Goal: Find specific page/section: Find specific page/section

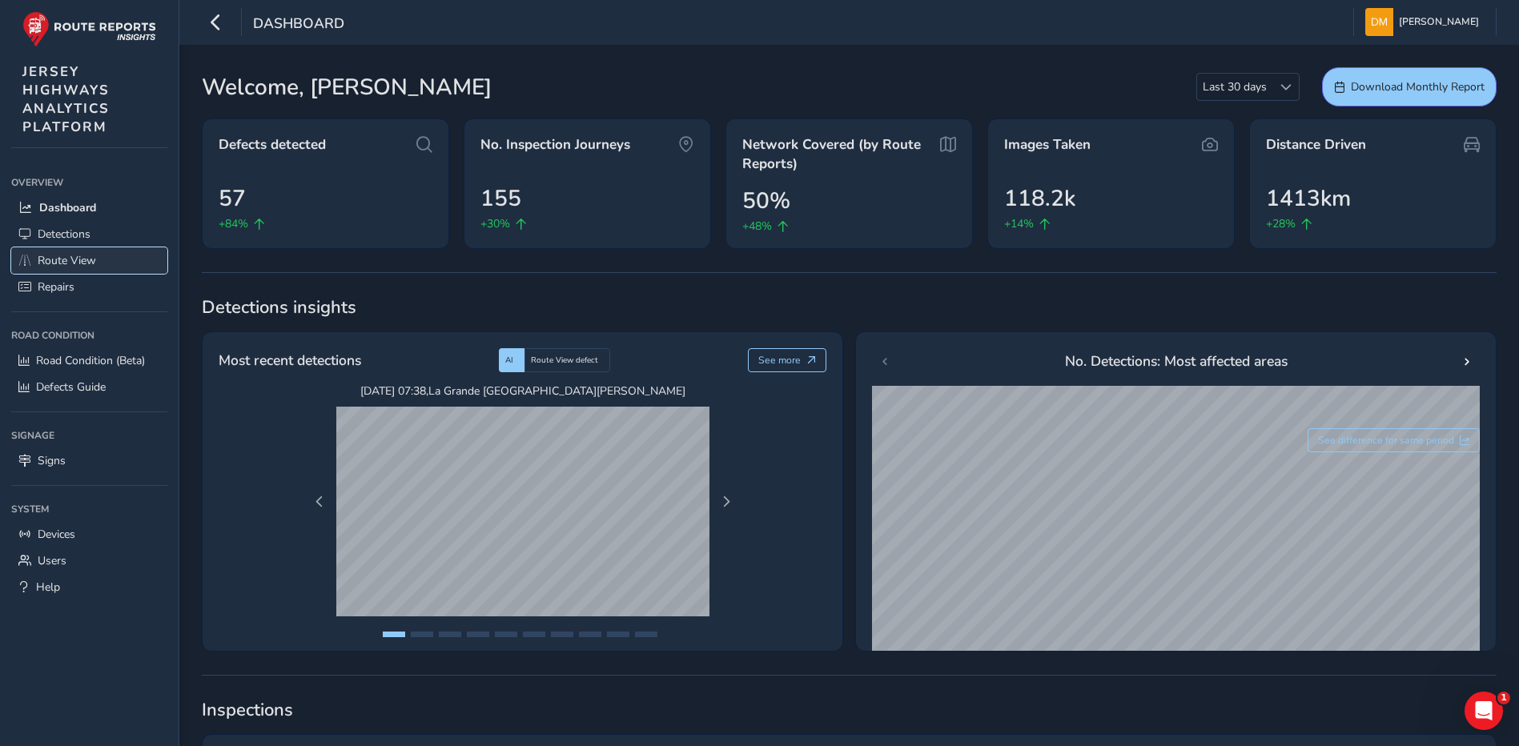
click at [85, 247] on link "Route View" at bounding box center [89, 260] width 156 height 26
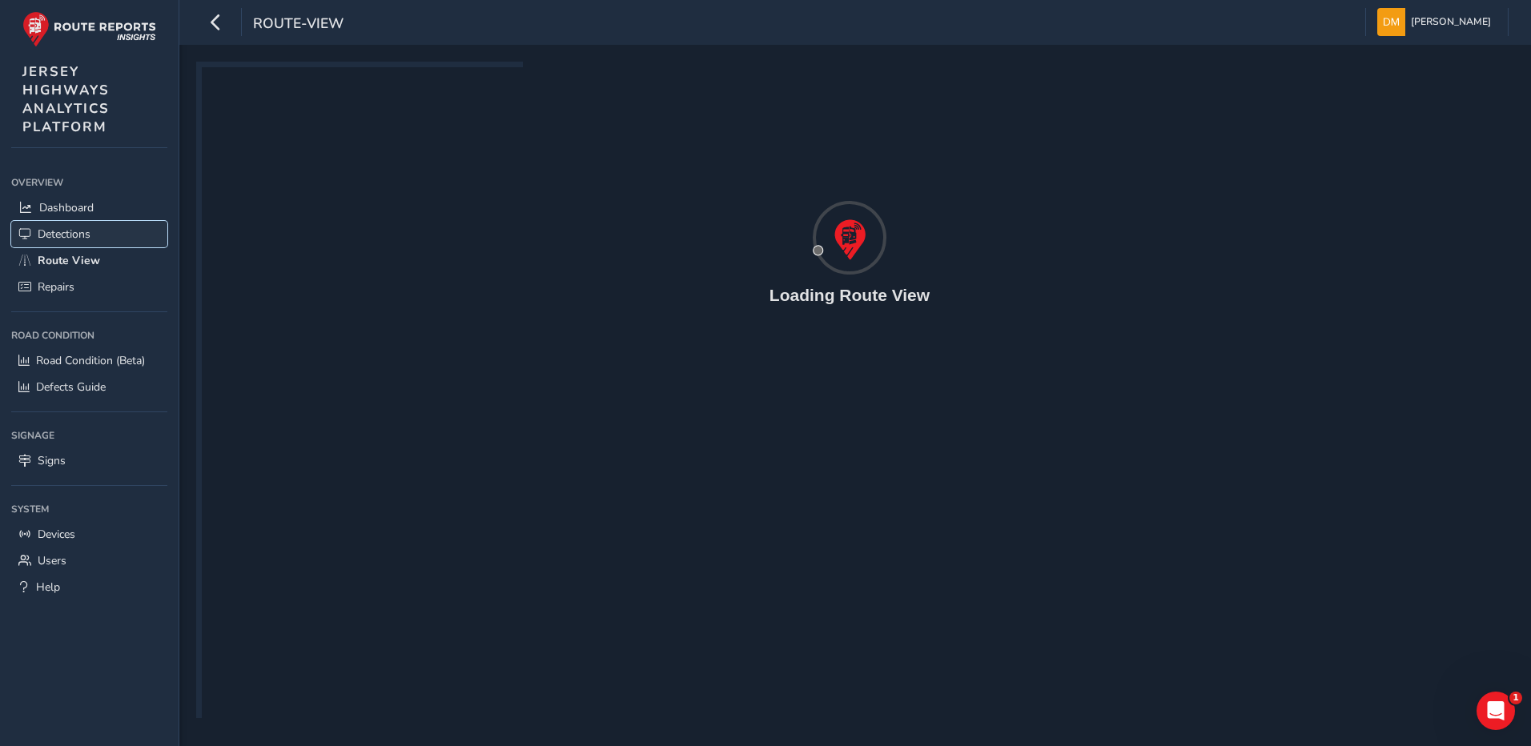
click at [94, 235] on link "Detections" at bounding box center [89, 234] width 156 height 26
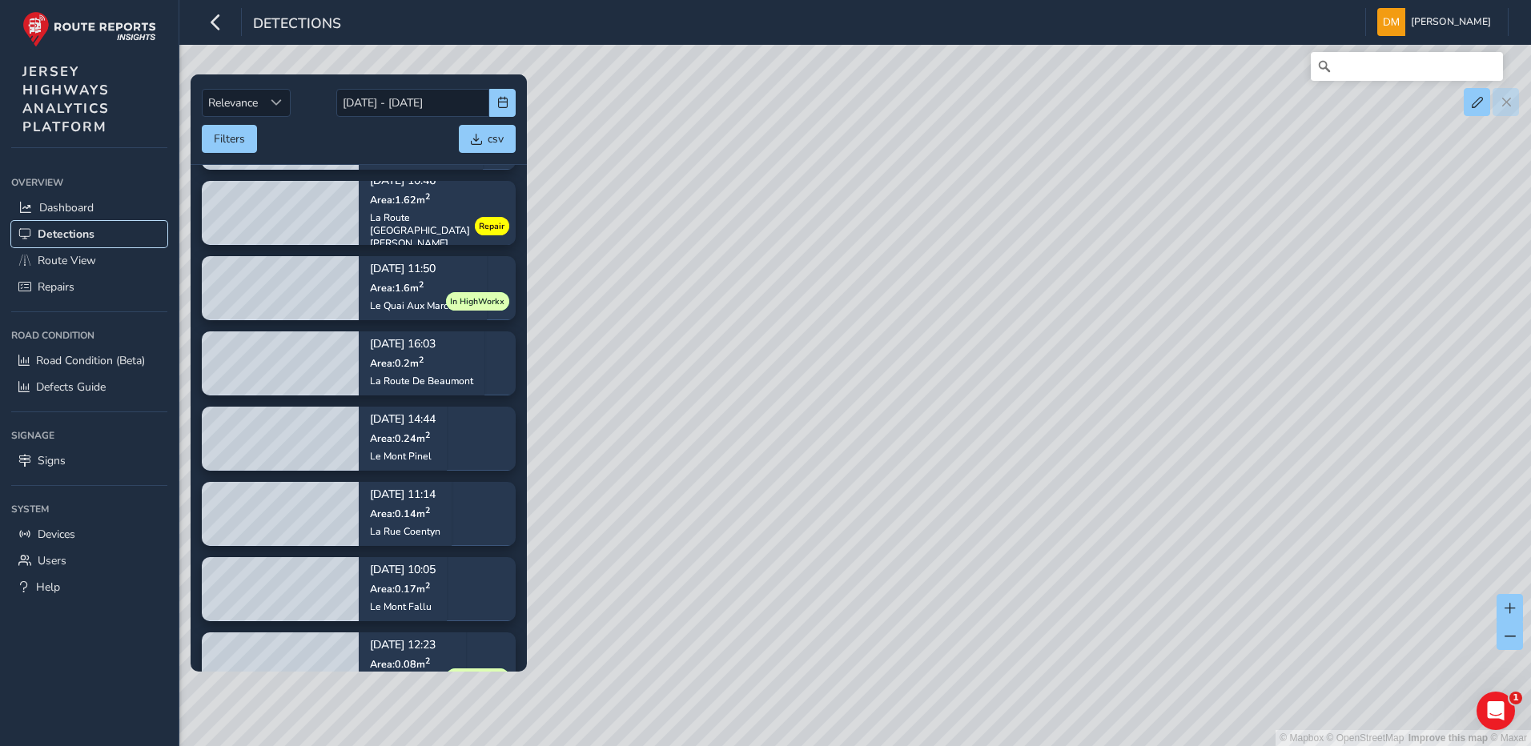
scroll to position [449, 0]
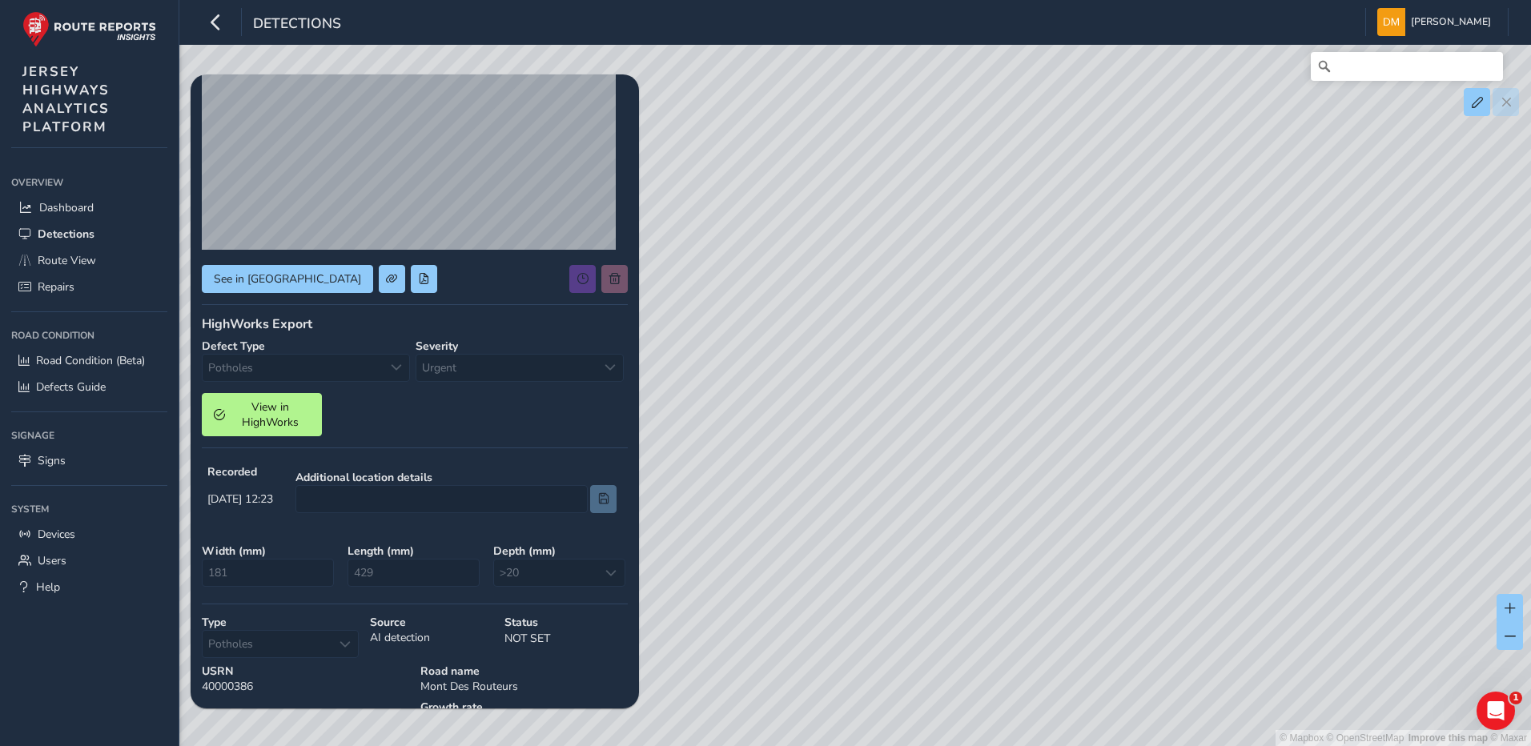
scroll to position [160, 0]
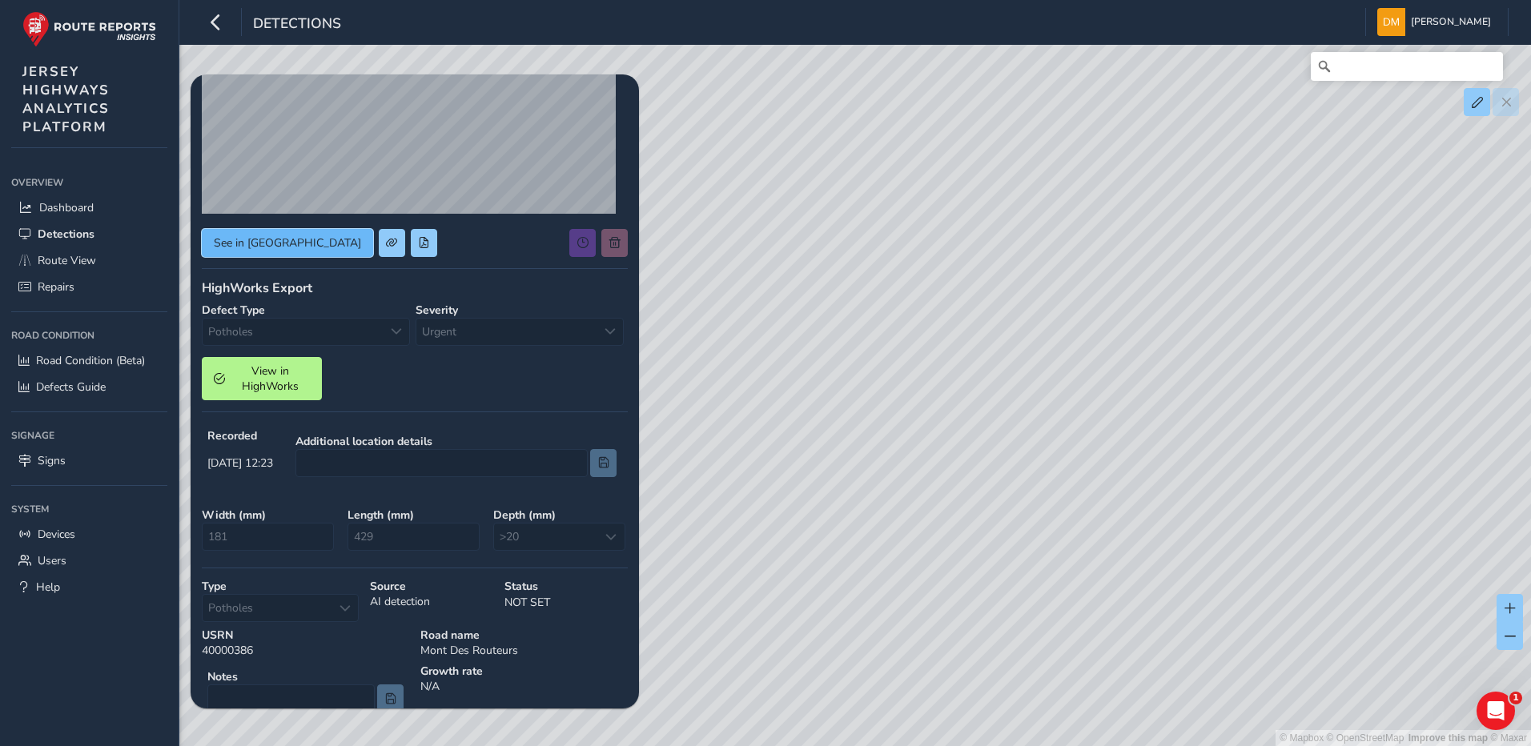
click at [274, 247] on span "See in [GEOGRAPHIC_DATA]" at bounding box center [287, 242] width 147 height 15
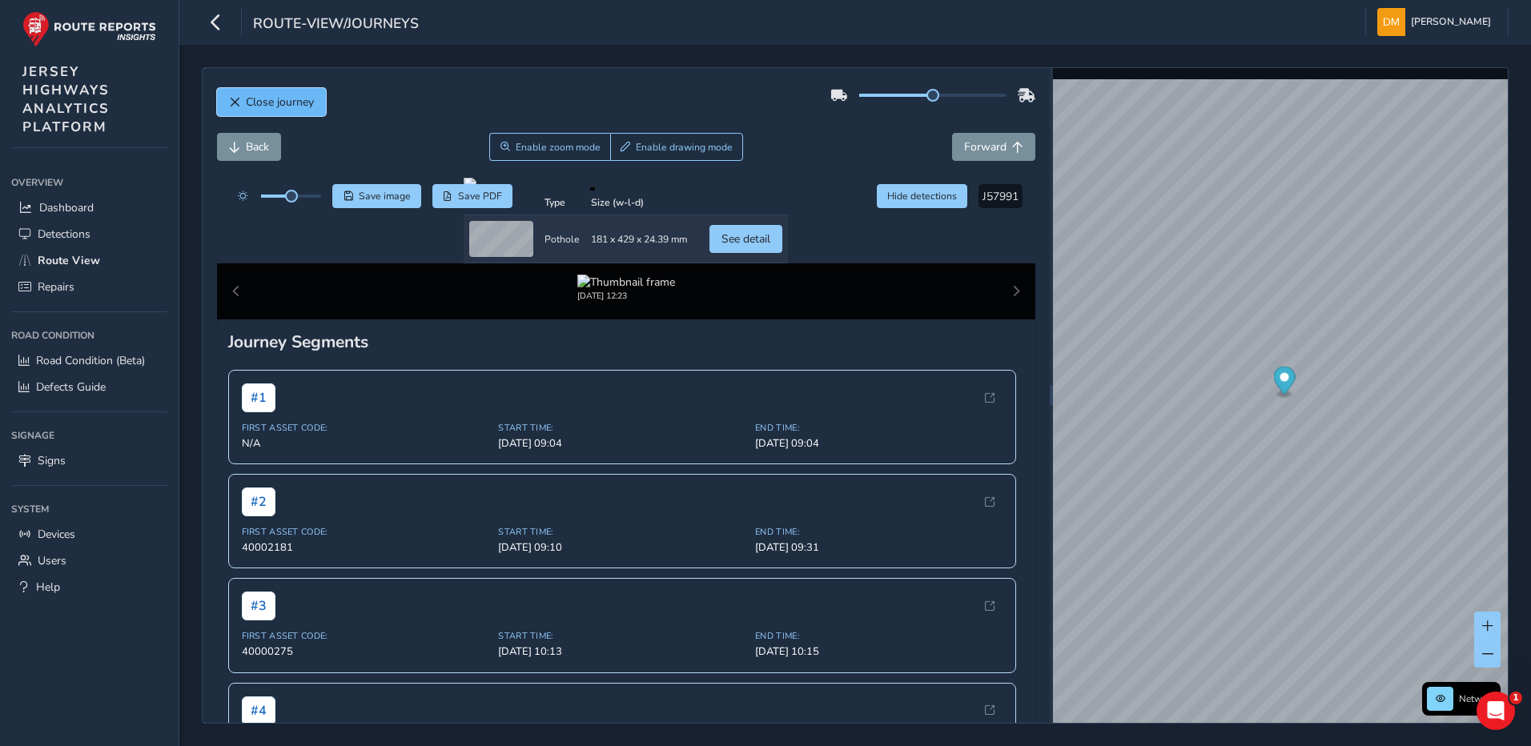
click at [241, 104] on button "Close journey" at bounding box center [271, 102] width 109 height 28
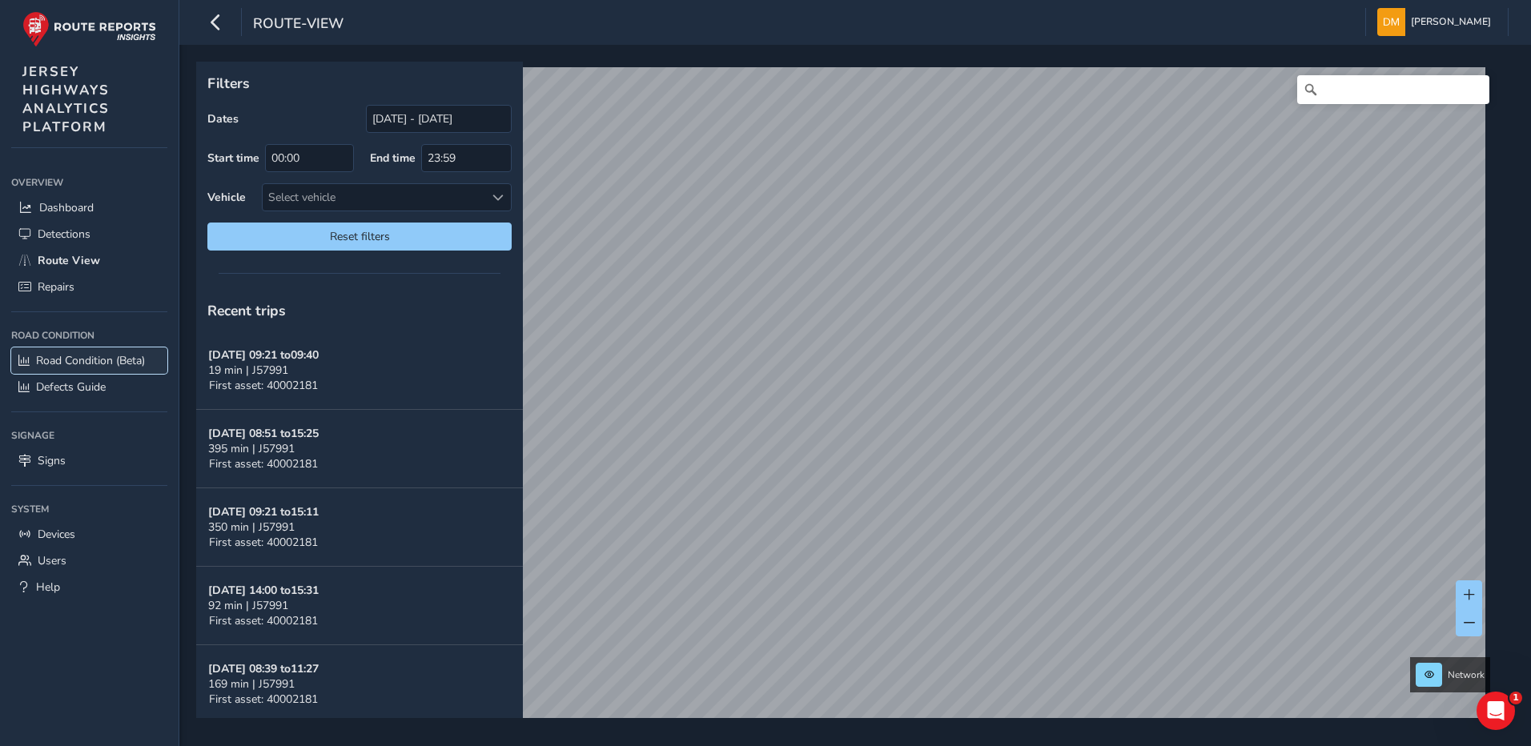
click at [96, 355] on span "Road Condition (Beta)" at bounding box center [90, 360] width 109 height 15
